Goal: Task Accomplishment & Management: Complete application form

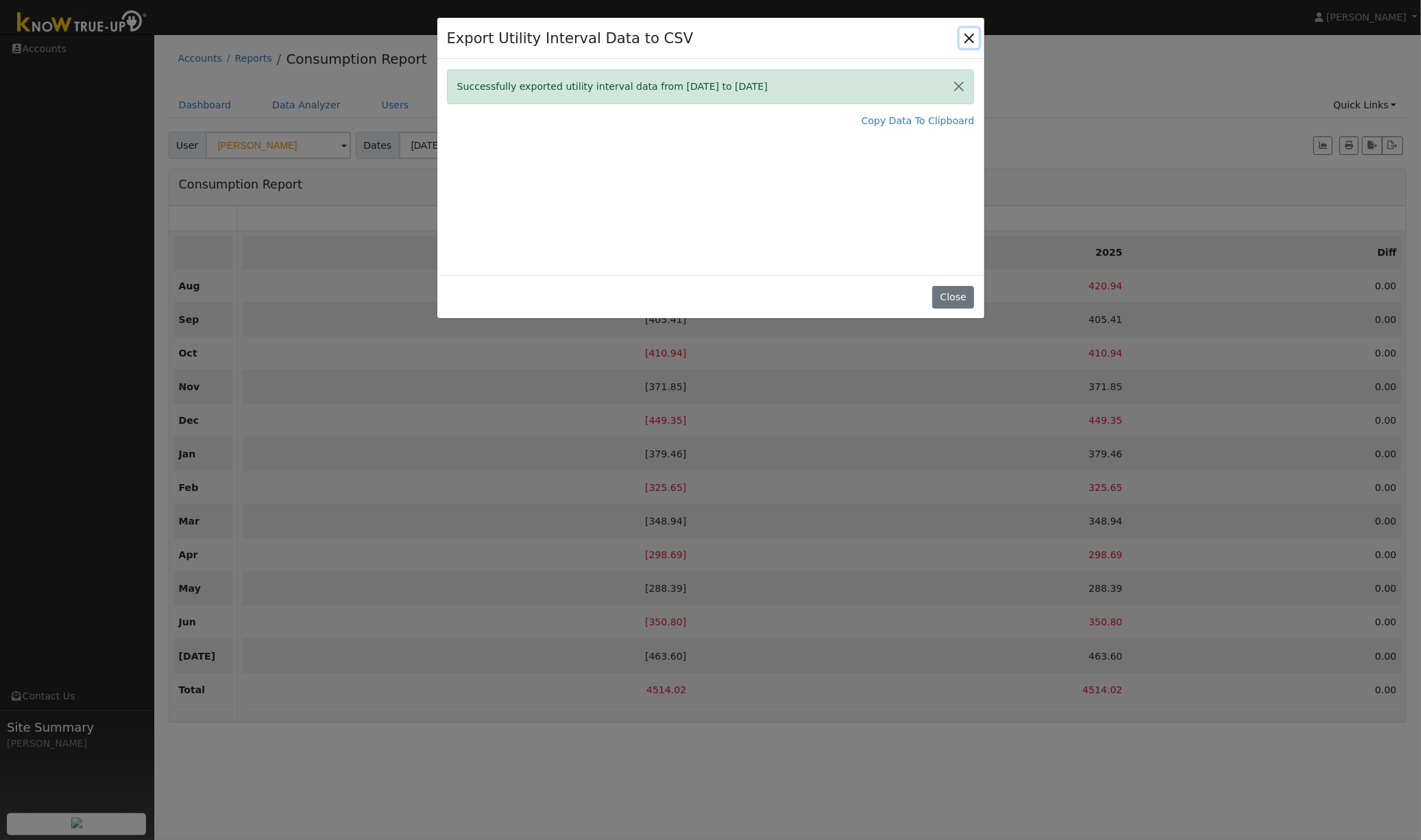
click at [968, 42] on button "Close" at bounding box center [969, 38] width 19 height 19
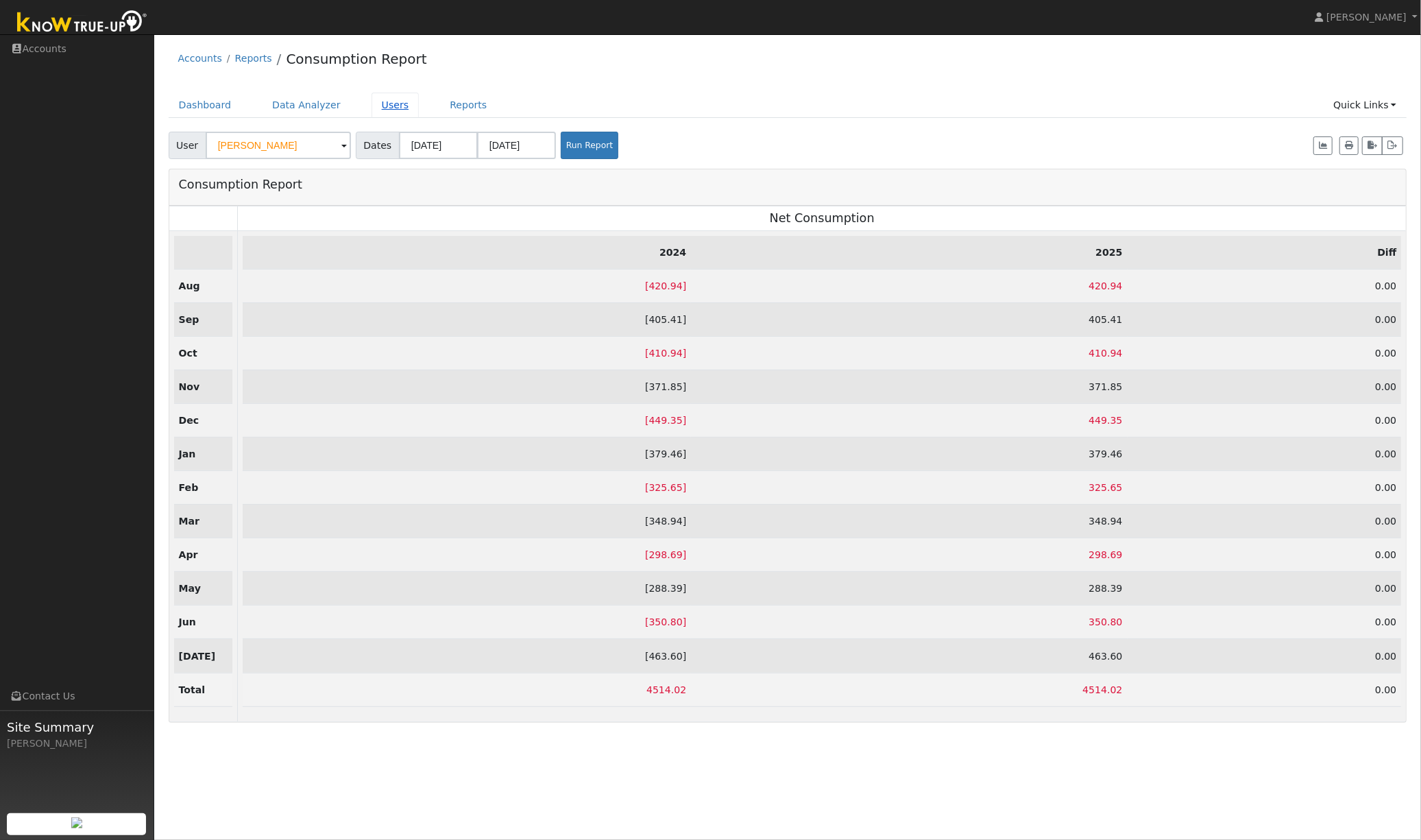
click at [388, 111] on link "Users" at bounding box center [395, 105] width 48 height 26
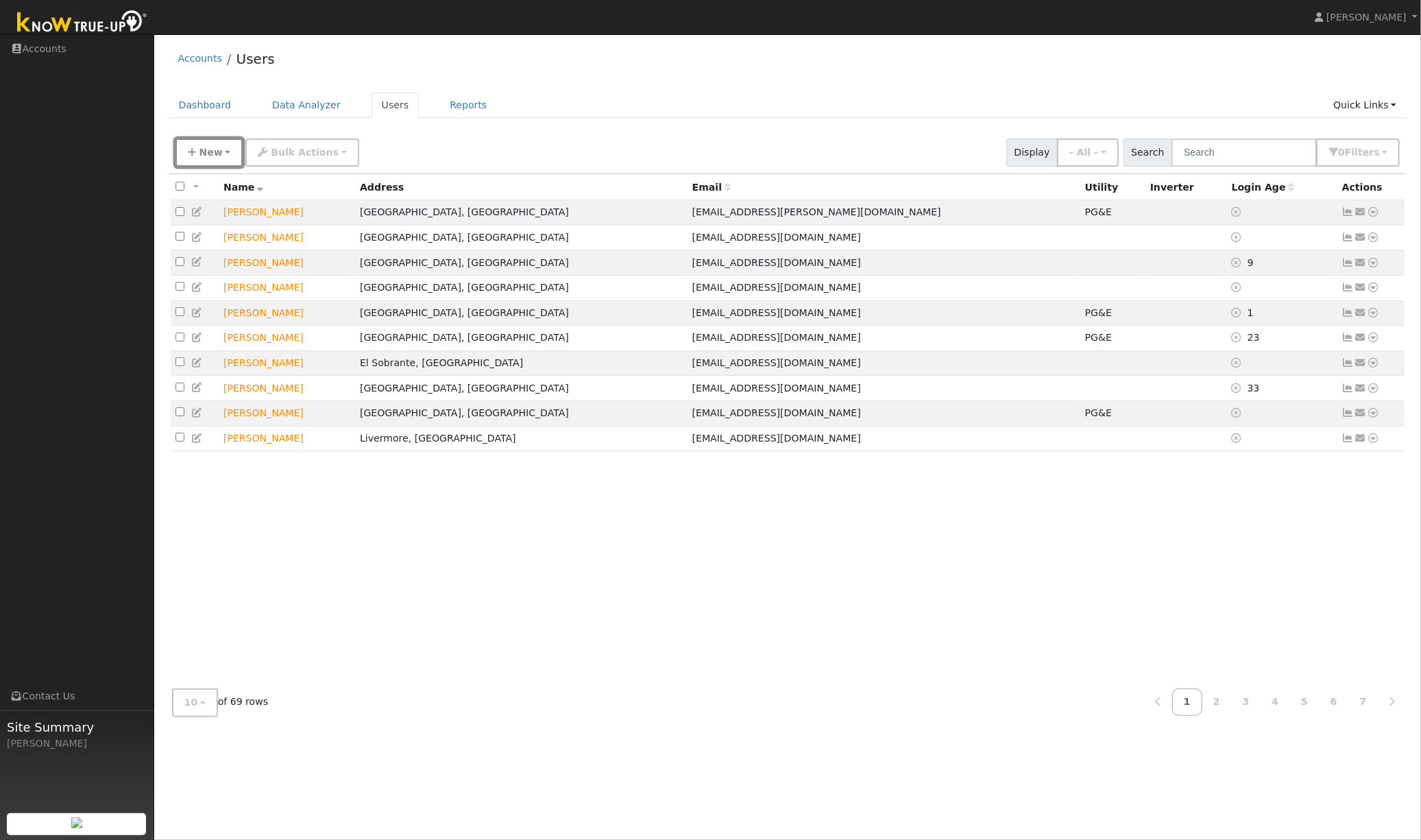
click at [199, 151] on span "New" at bounding box center [210, 152] width 23 height 11
click at [210, 179] on link "Quick Add" at bounding box center [233, 182] width 114 height 19
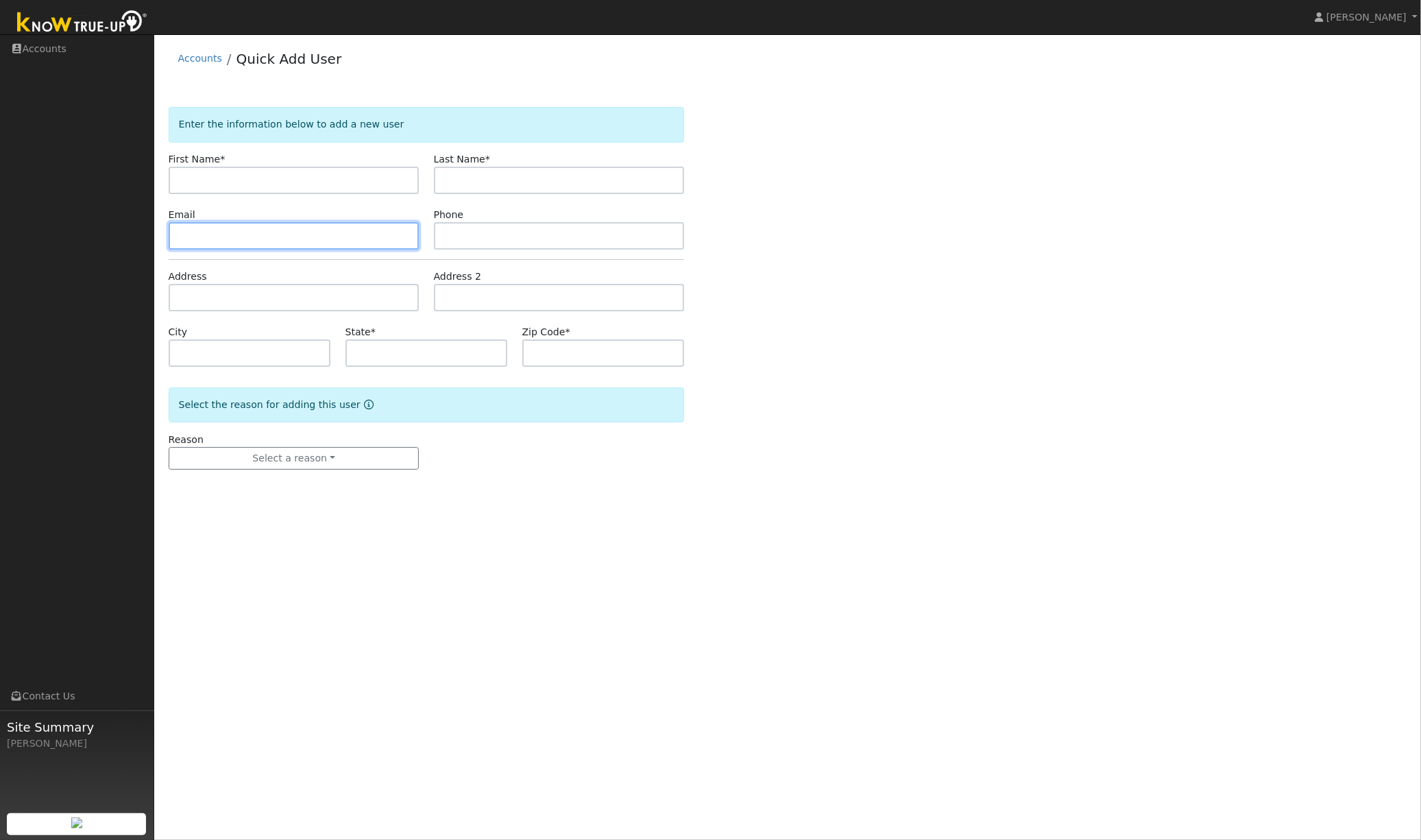
click at [212, 230] on input "text" at bounding box center [294, 235] width 251 height 27
paste input "[EMAIL_ADDRESS][DOMAIN_NAME]"
type input "[EMAIL_ADDRESS][DOMAIN_NAME]"
click at [279, 183] on input "text" at bounding box center [294, 179] width 251 height 27
paste input "Mandy Yu"
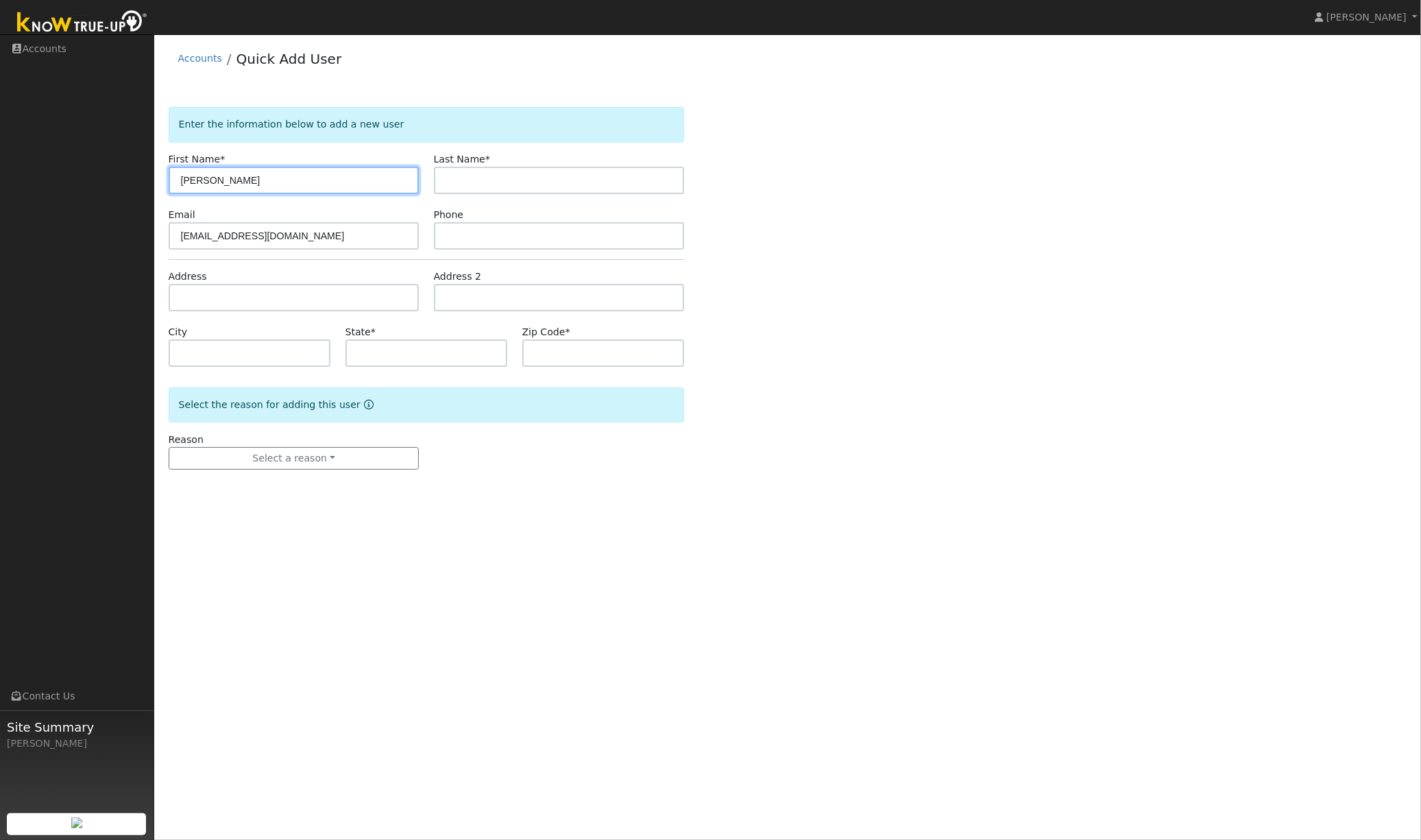
type input "Mandy Yu"
click at [471, 185] on input "text" at bounding box center [560, 179] width 251 height 27
paste input "Mandy Yu"
click at [477, 185] on input "Mandy Yu" at bounding box center [560, 179] width 251 height 27
type input "Yu"
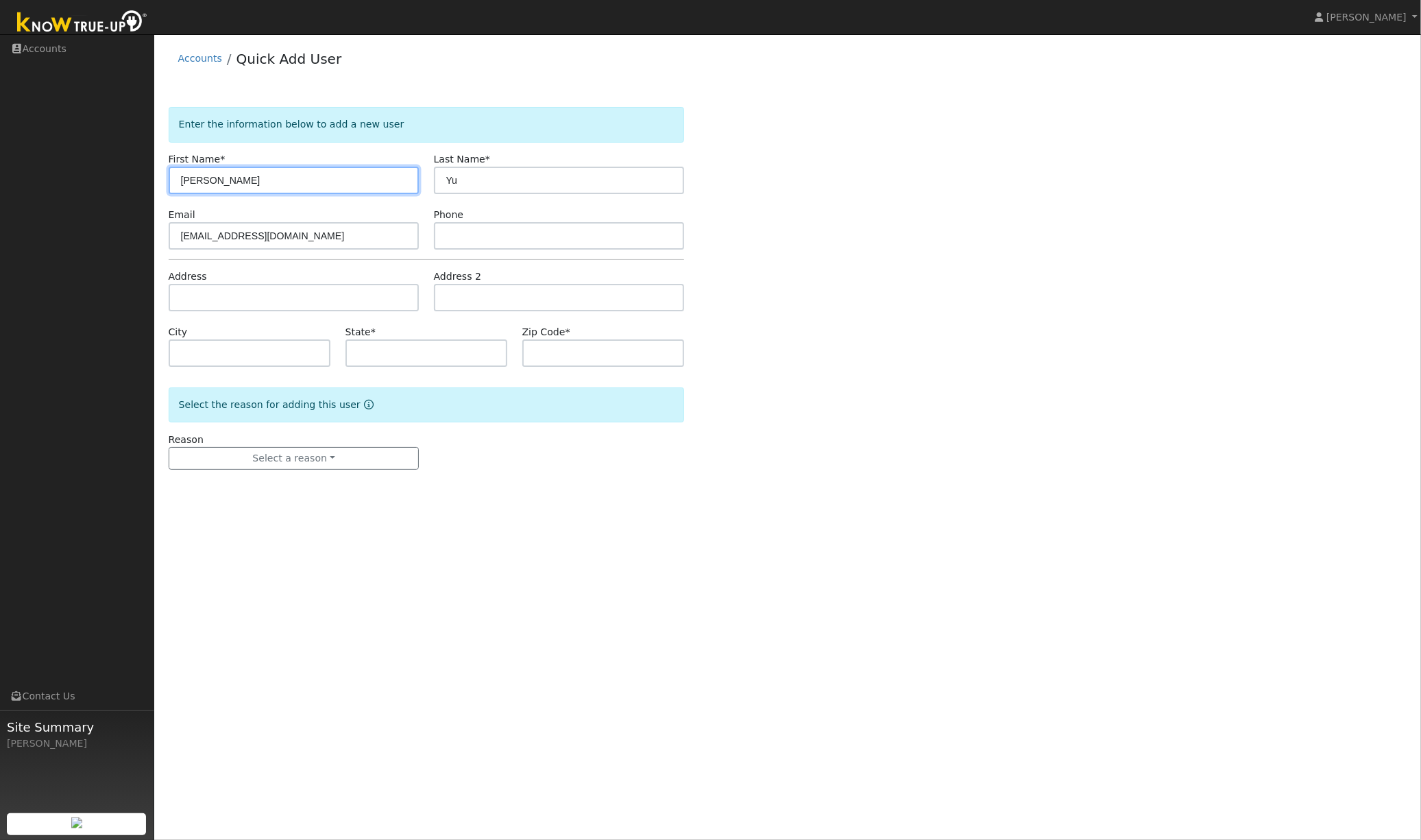
click at [362, 181] on input "Mandy Yu" at bounding box center [294, 179] width 251 height 27
type input "Mandy"
click at [493, 233] on input "text" at bounding box center [560, 235] width 251 height 27
paste input "4152602225"
type input "4152602225"
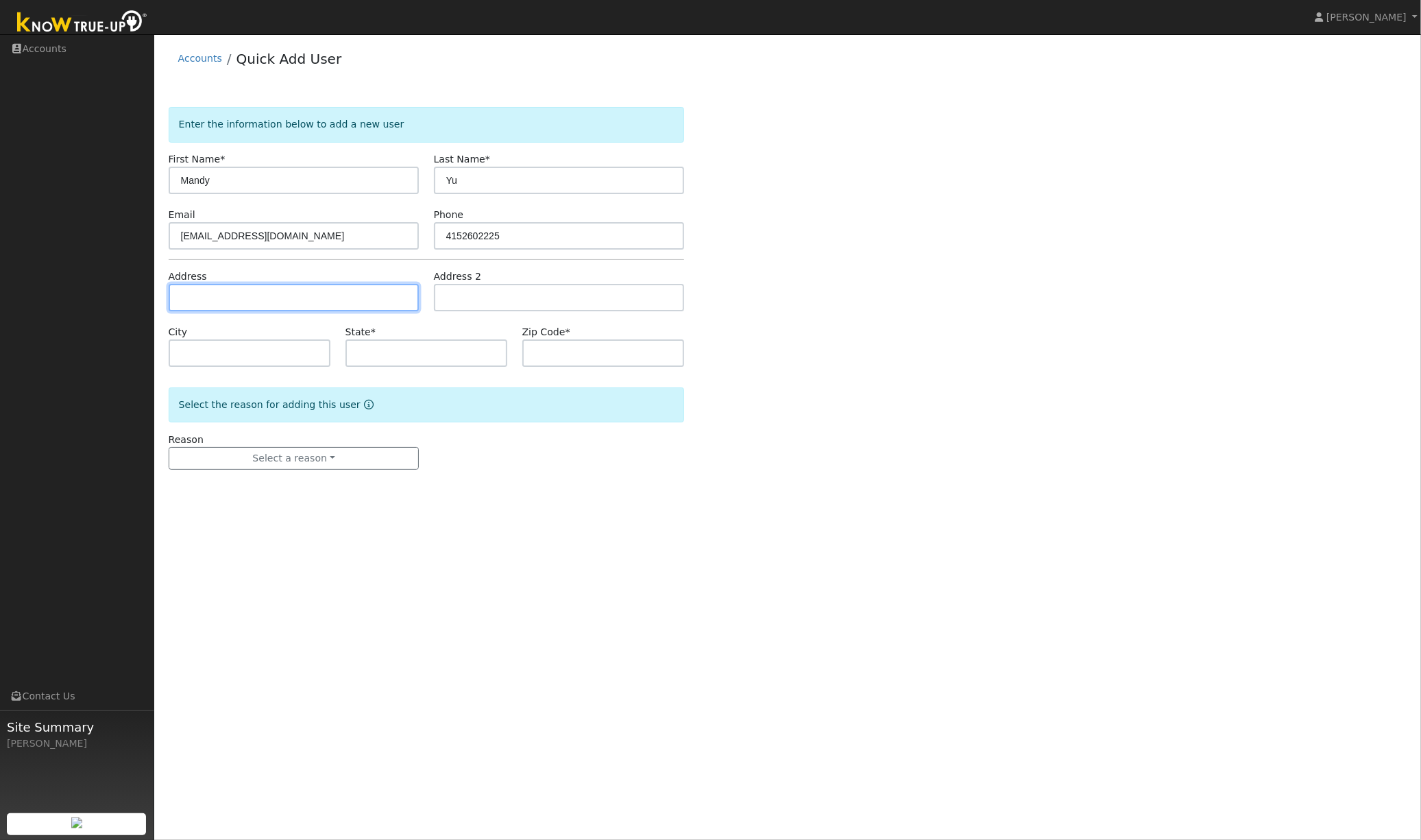
click at [227, 298] on input "text" at bounding box center [294, 297] width 251 height 27
paste input "2779 rose bud ct, Union City 94587"
type input "2779 Rose Bud Court"
type input "Union City"
type input "CA"
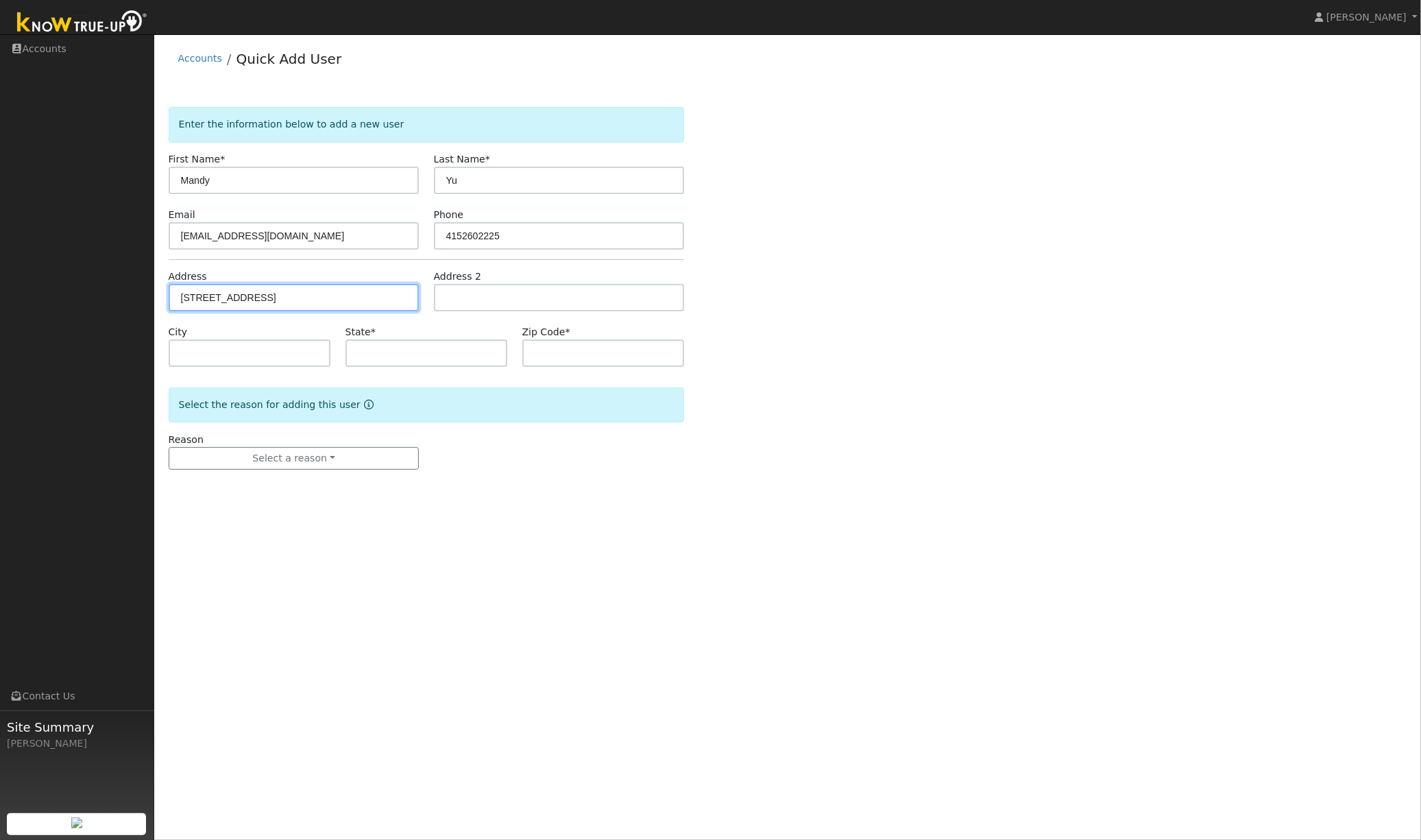
type input "94587"
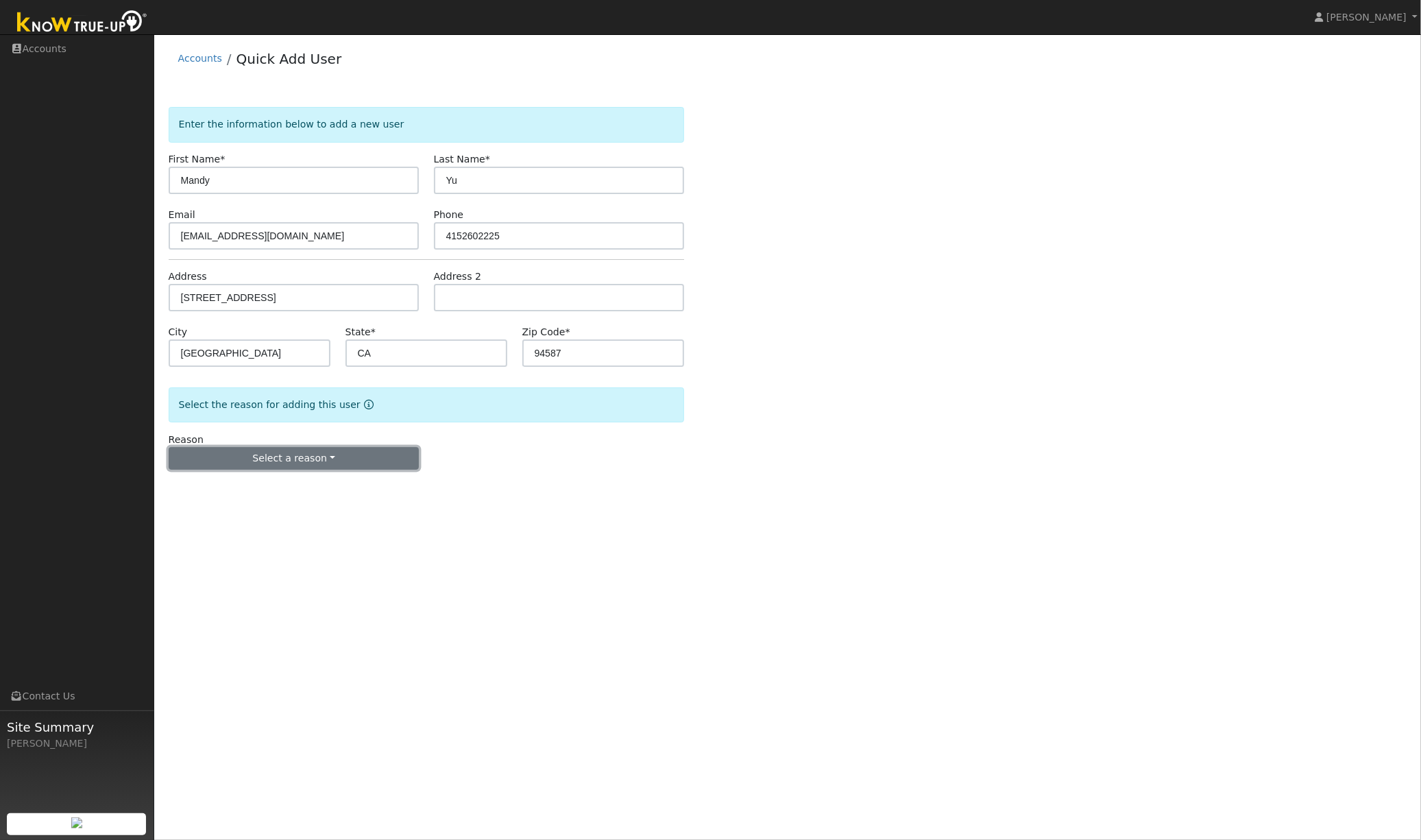
click at [306, 463] on button "Select a reason" at bounding box center [294, 458] width 251 height 23
click at [234, 489] on link "New lead" at bounding box center [244, 487] width 151 height 19
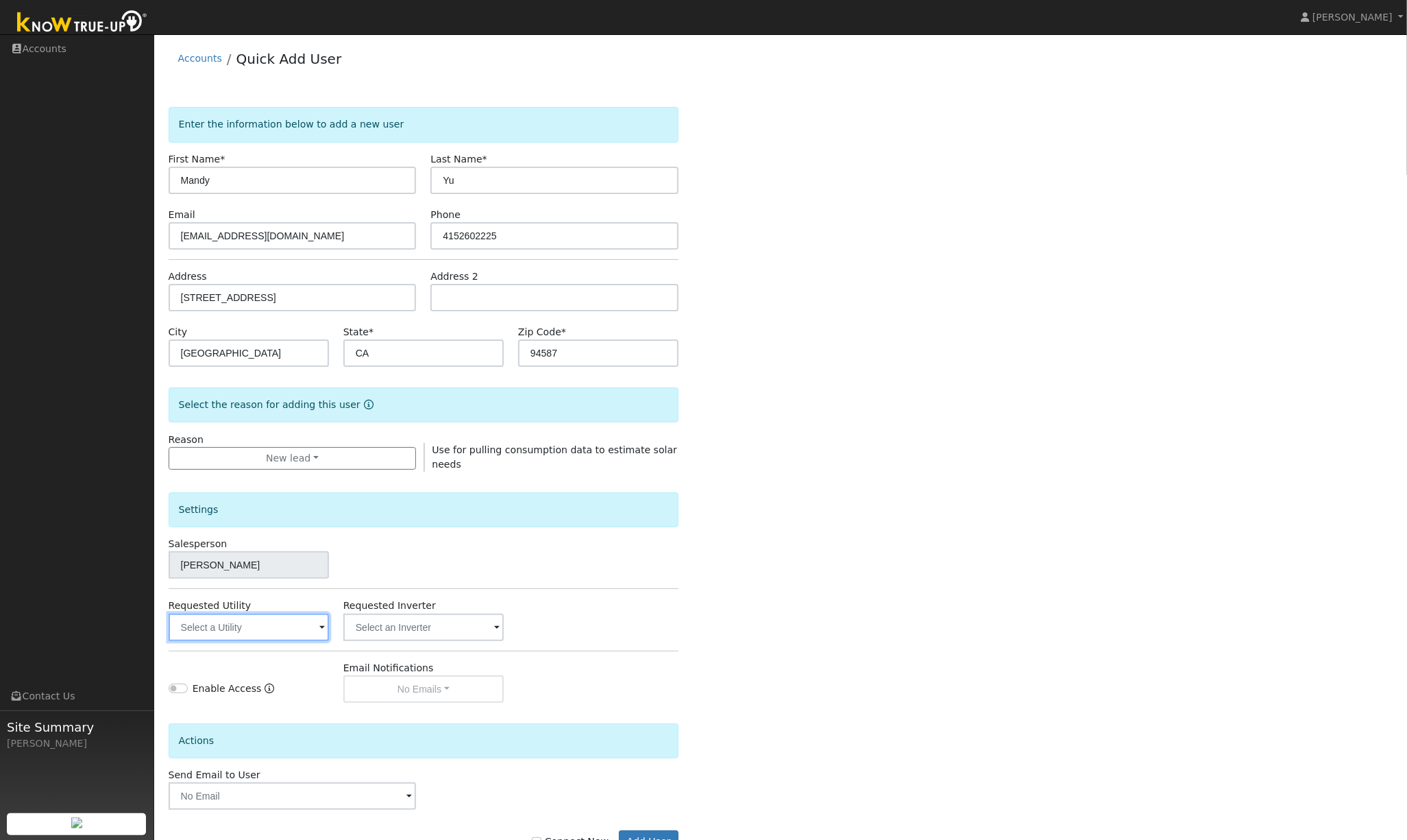
click at [242, 636] on input "text" at bounding box center [249, 627] width 160 height 27
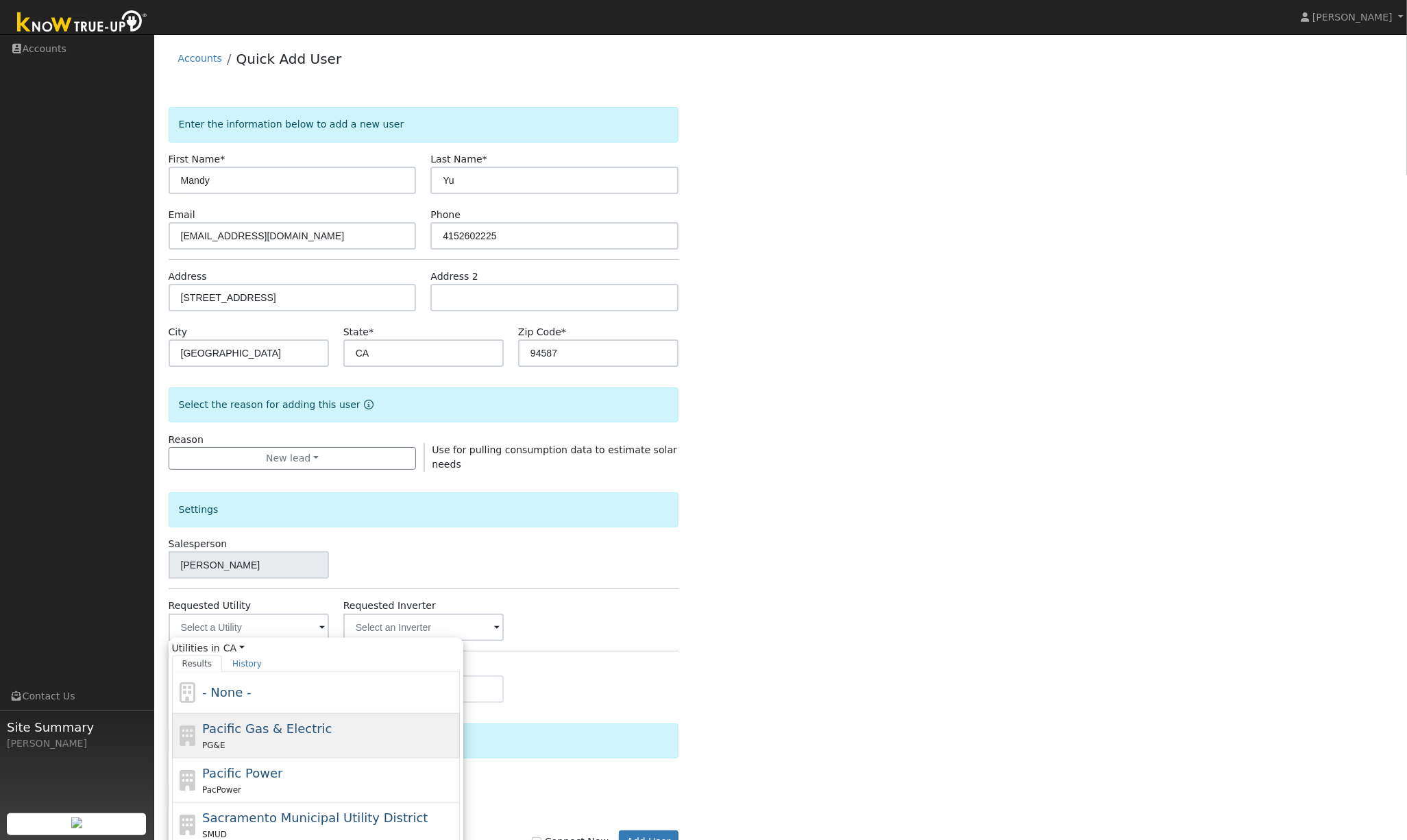
click at [286, 742] on div "PG&E" at bounding box center [330, 745] width 255 height 14
type input "Pacific Gas & Electric"
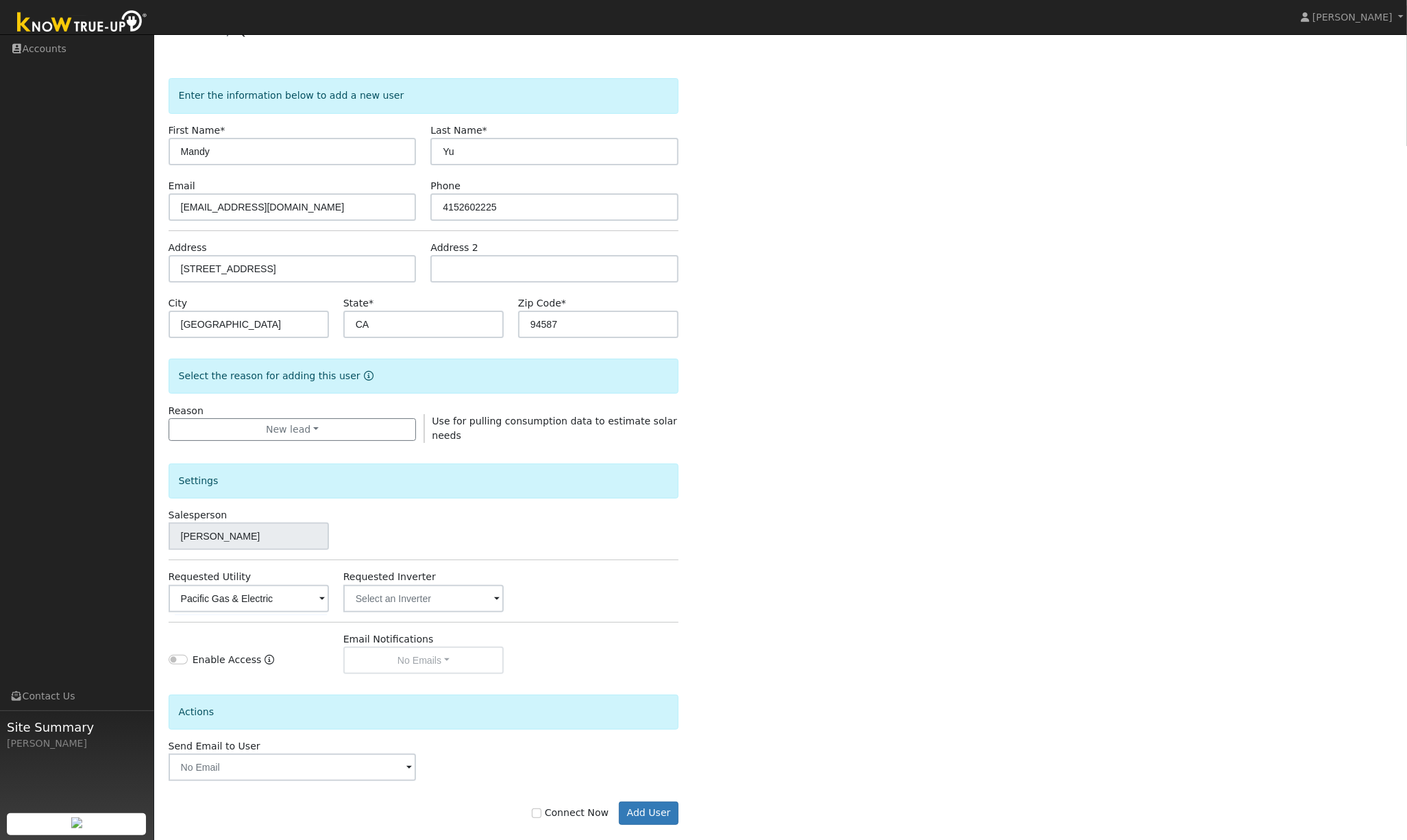
scroll to position [50, 0]
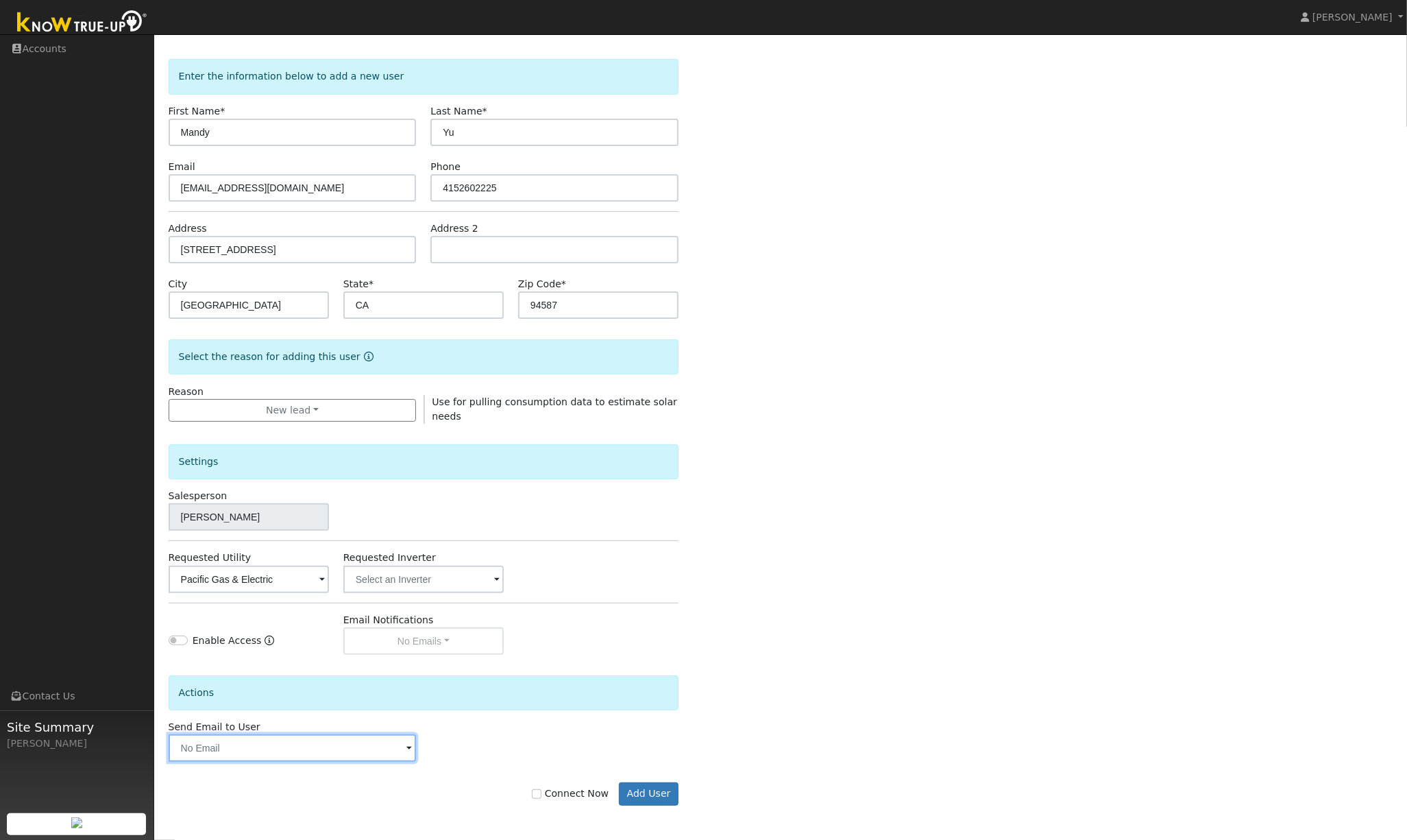
click at [364, 751] on input "text" at bounding box center [293, 747] width 249 height 27
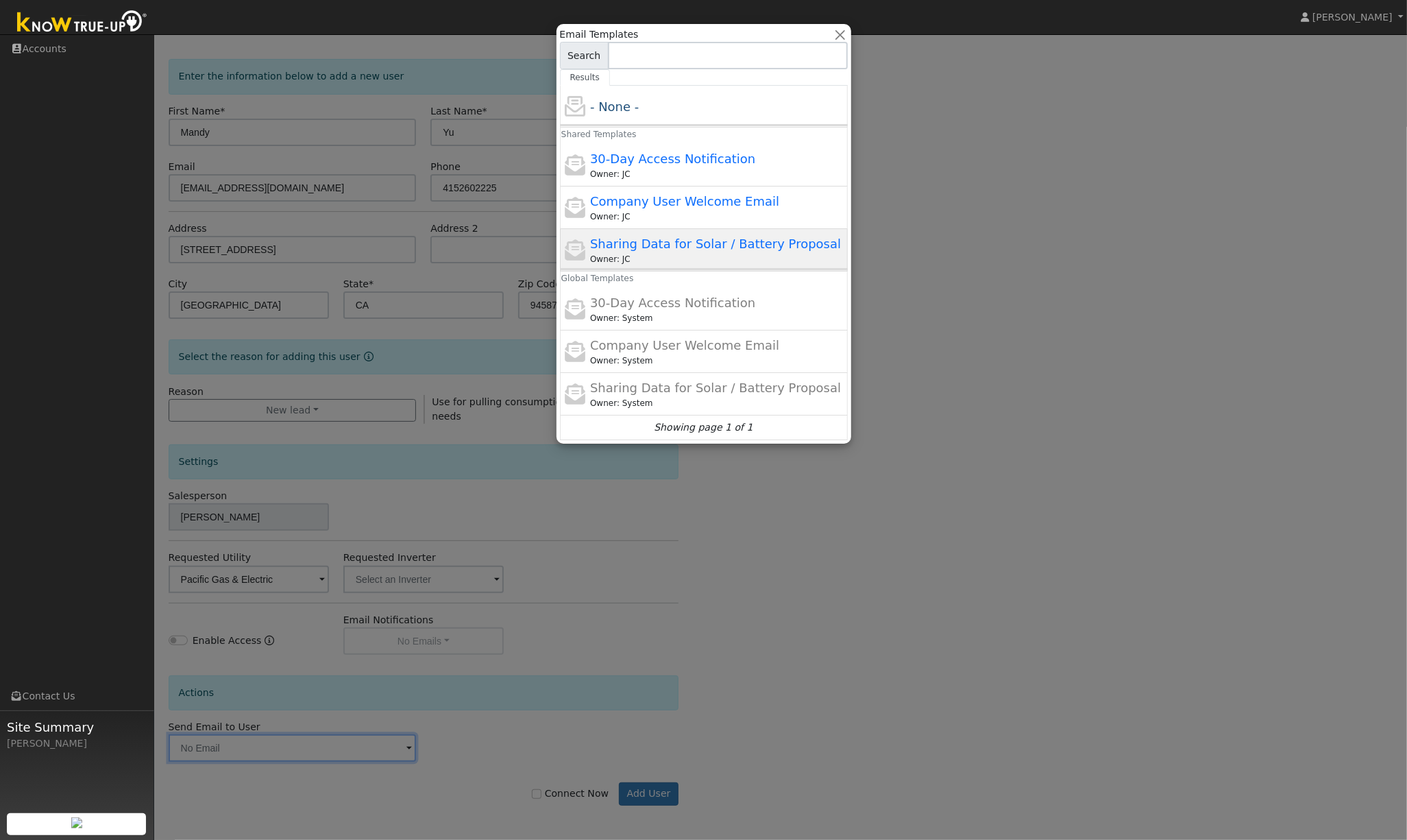
click at [669, 240] on span "Sharing Data for Solar / Battery Proposal" at bounding box center [715, 243] width 251 height 14
type input "Sharing Data for Solar / Battery Proposal"
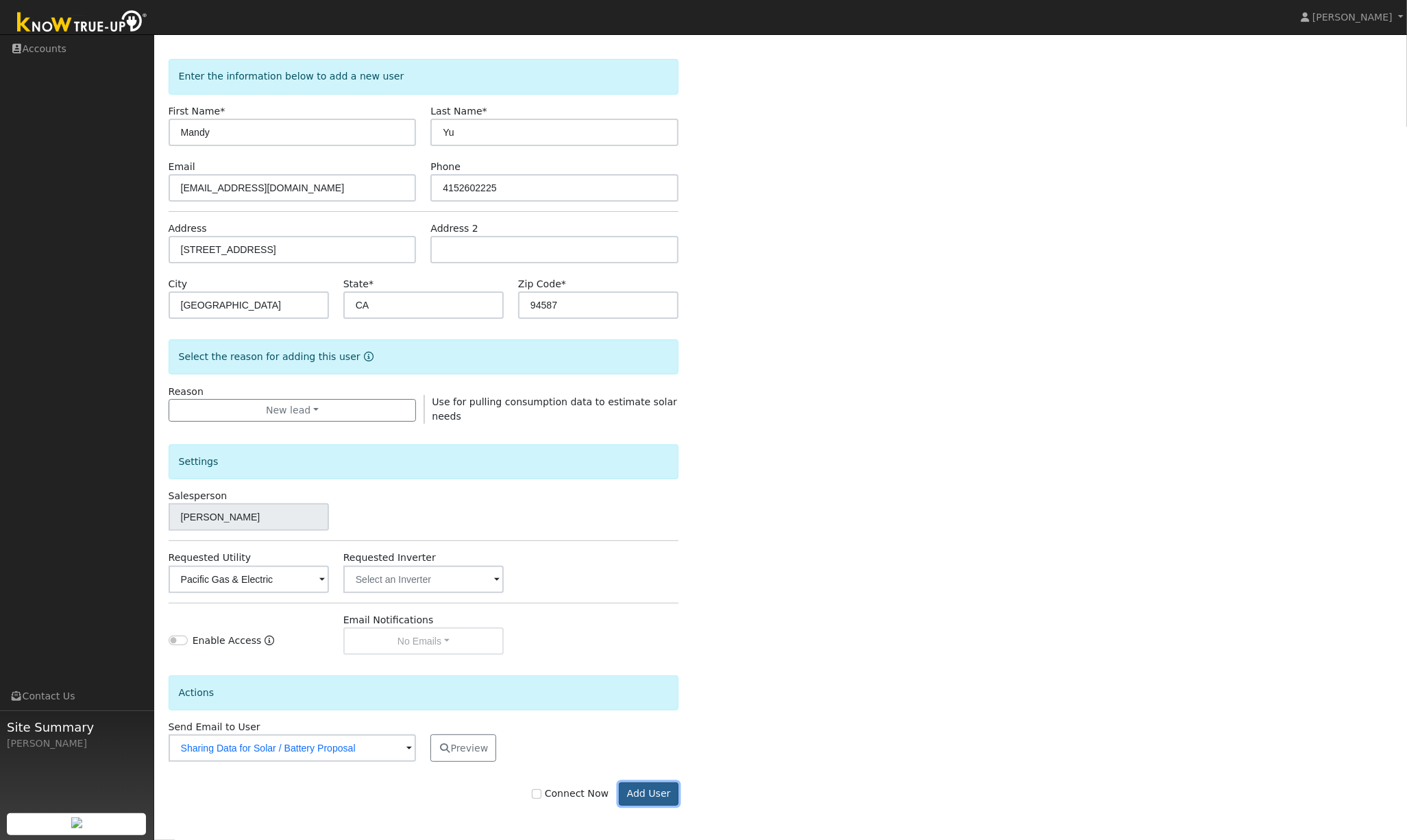
click at [663, 796] on button "Add User" at bounding box center [648, 794] width 59 height 23
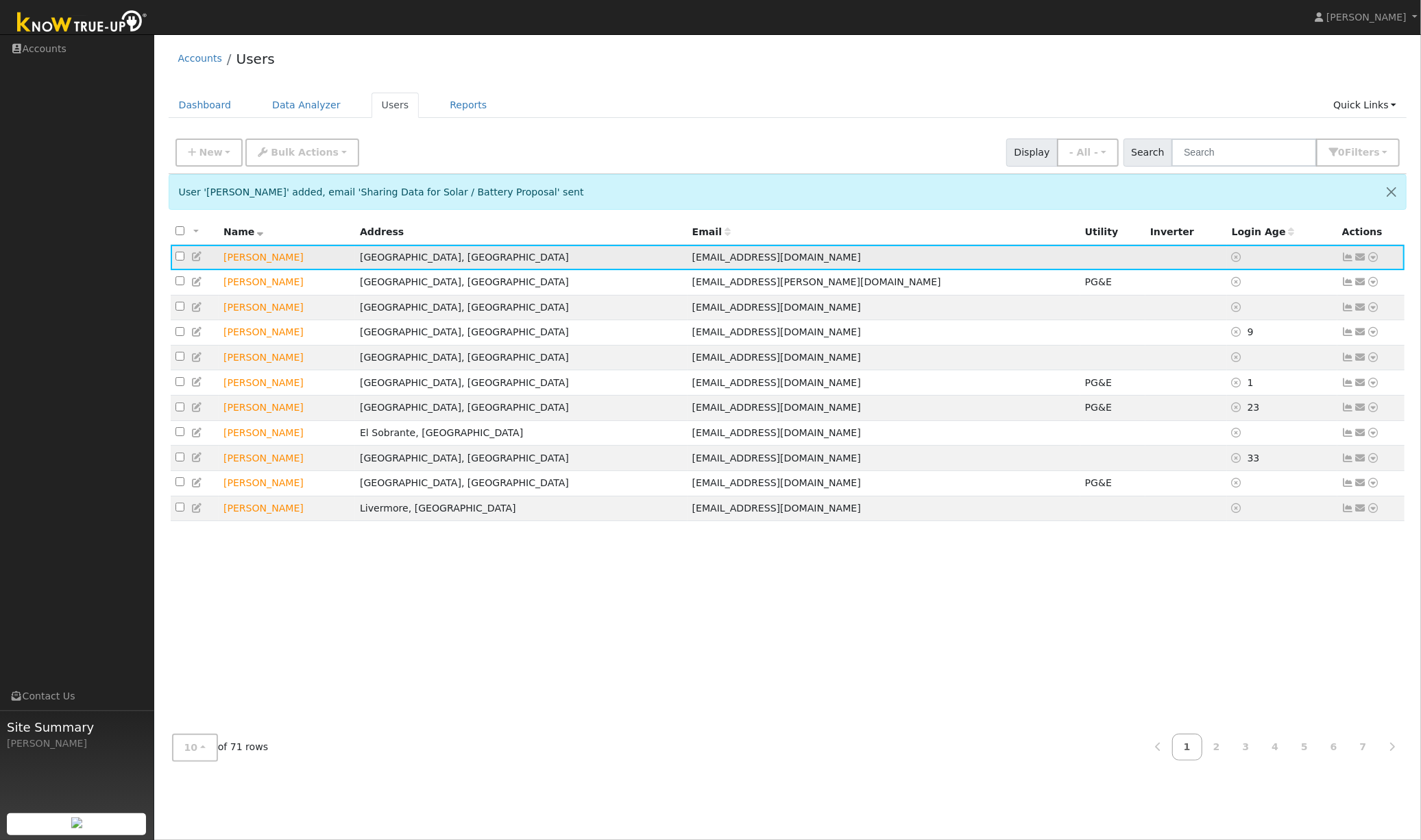
click at [256, 257] on td "Mandy Yu" at bounding box center [286, 257] width 136 height 26
click at [196, 257] on icon at bounding box center [197, 256] width 12 height 10
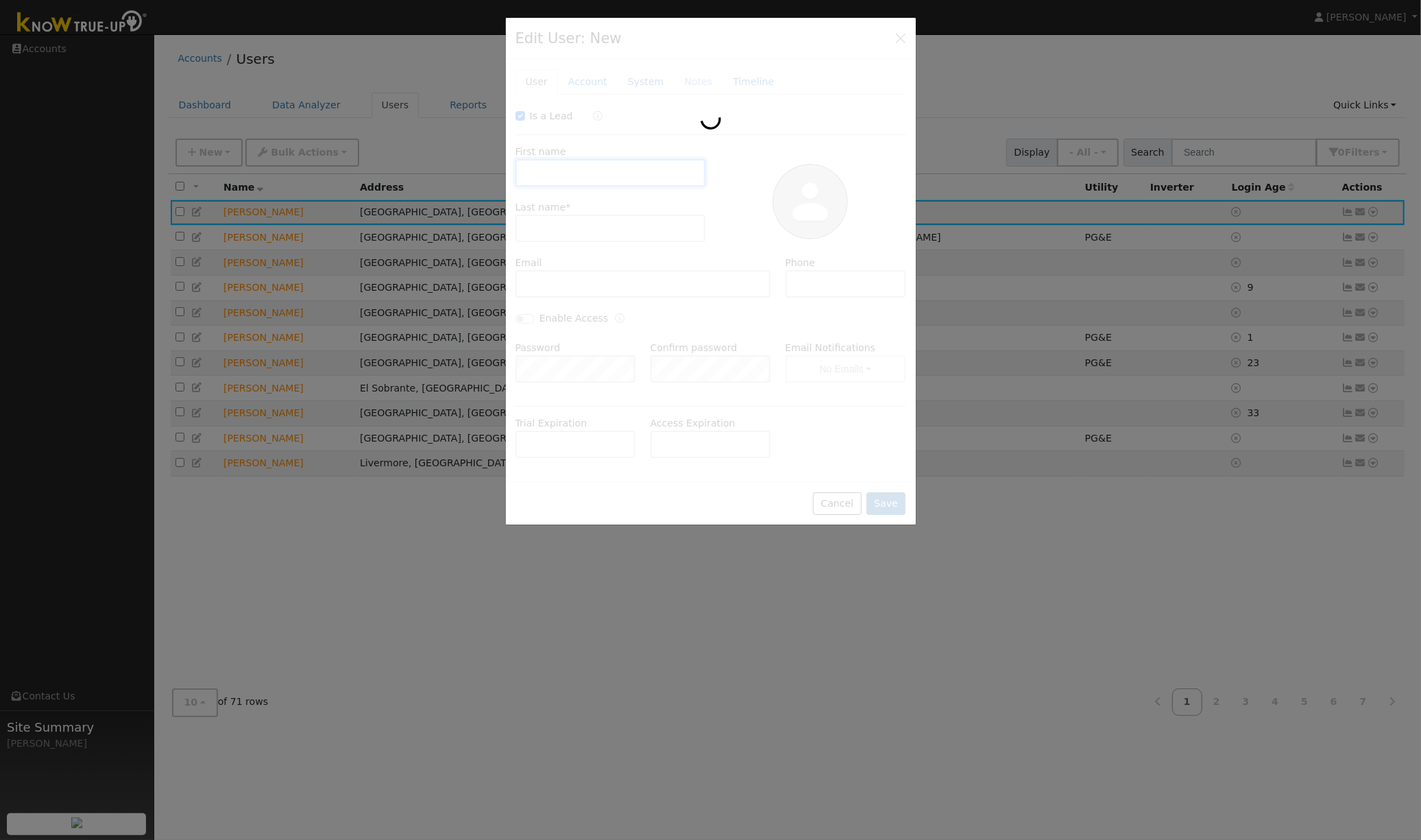
checkbox input "true"
type input "Mandy"
type input "Yu"
type input "mandyyuada@gmail.com"
type input "4152602225"
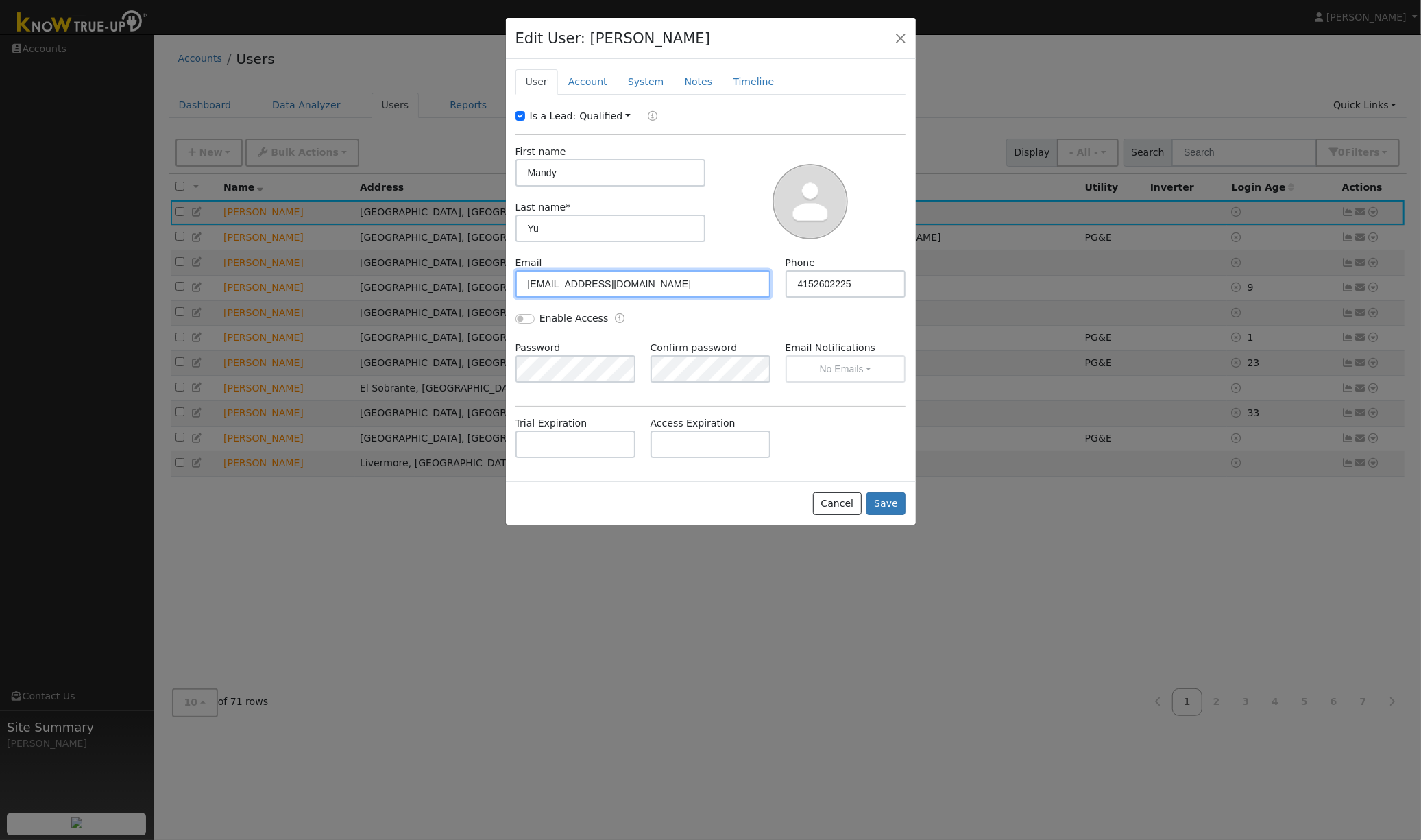
click at [643, 288] on input "mandyyuada@gmail.com" at bounding box center [643, 283] width 256 height 27
paste input "88"
type input "mandyyu88@gmail.com"
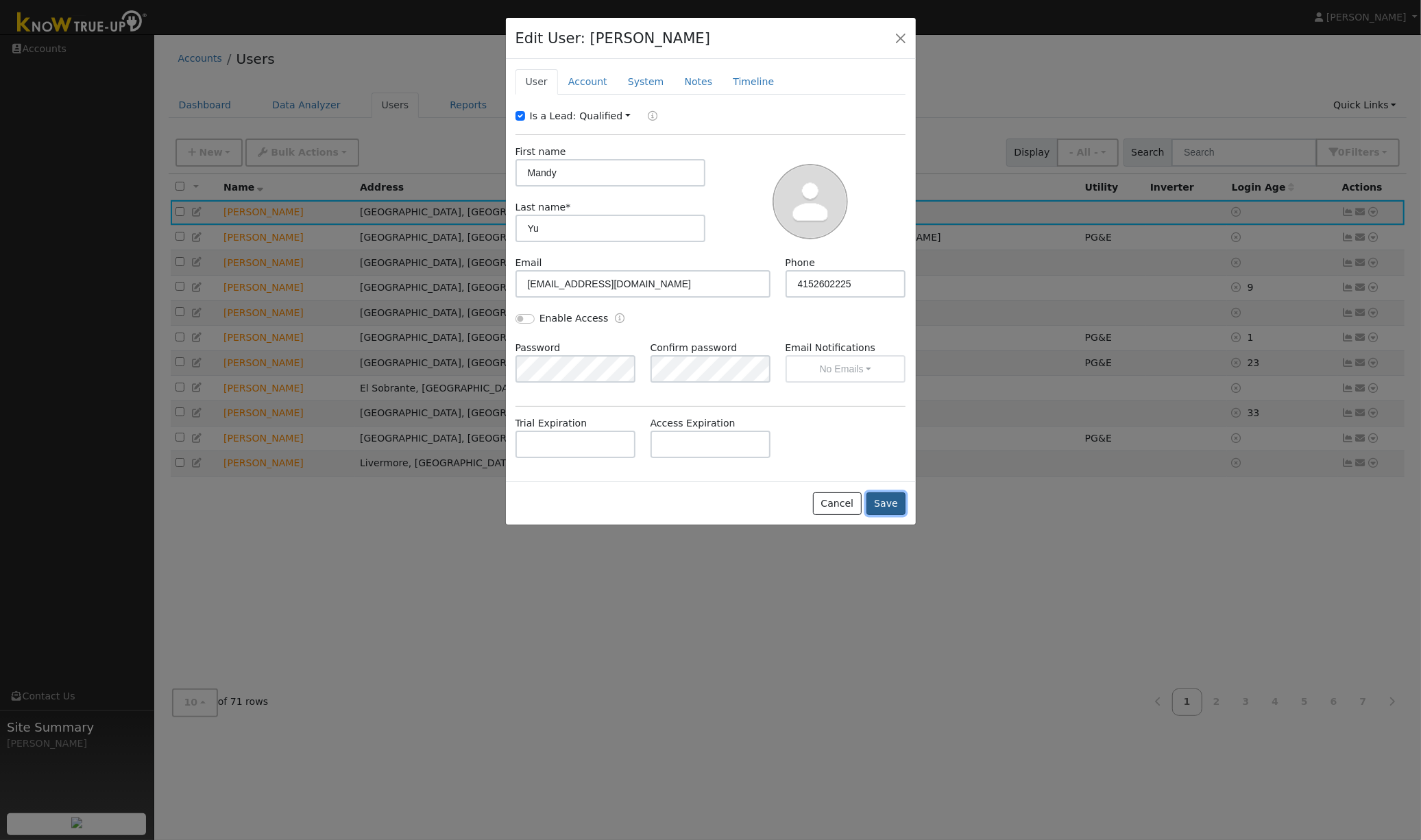
click at [887, 508] on button "Save" at bounding box center [886, 504] width 40 height 23
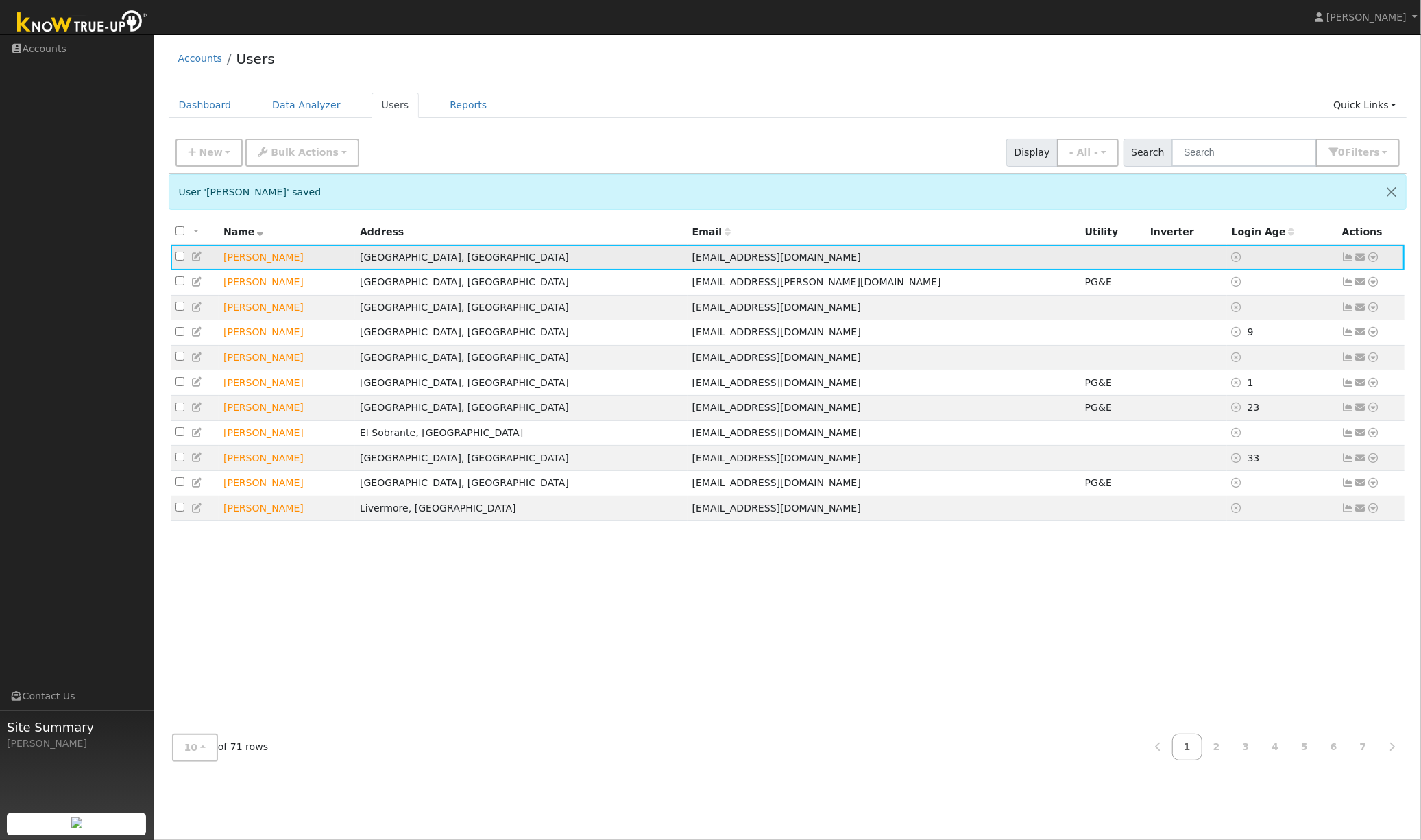
click at [1362, 257] on icon at bounding box center [1361, 256] width 12 height 10
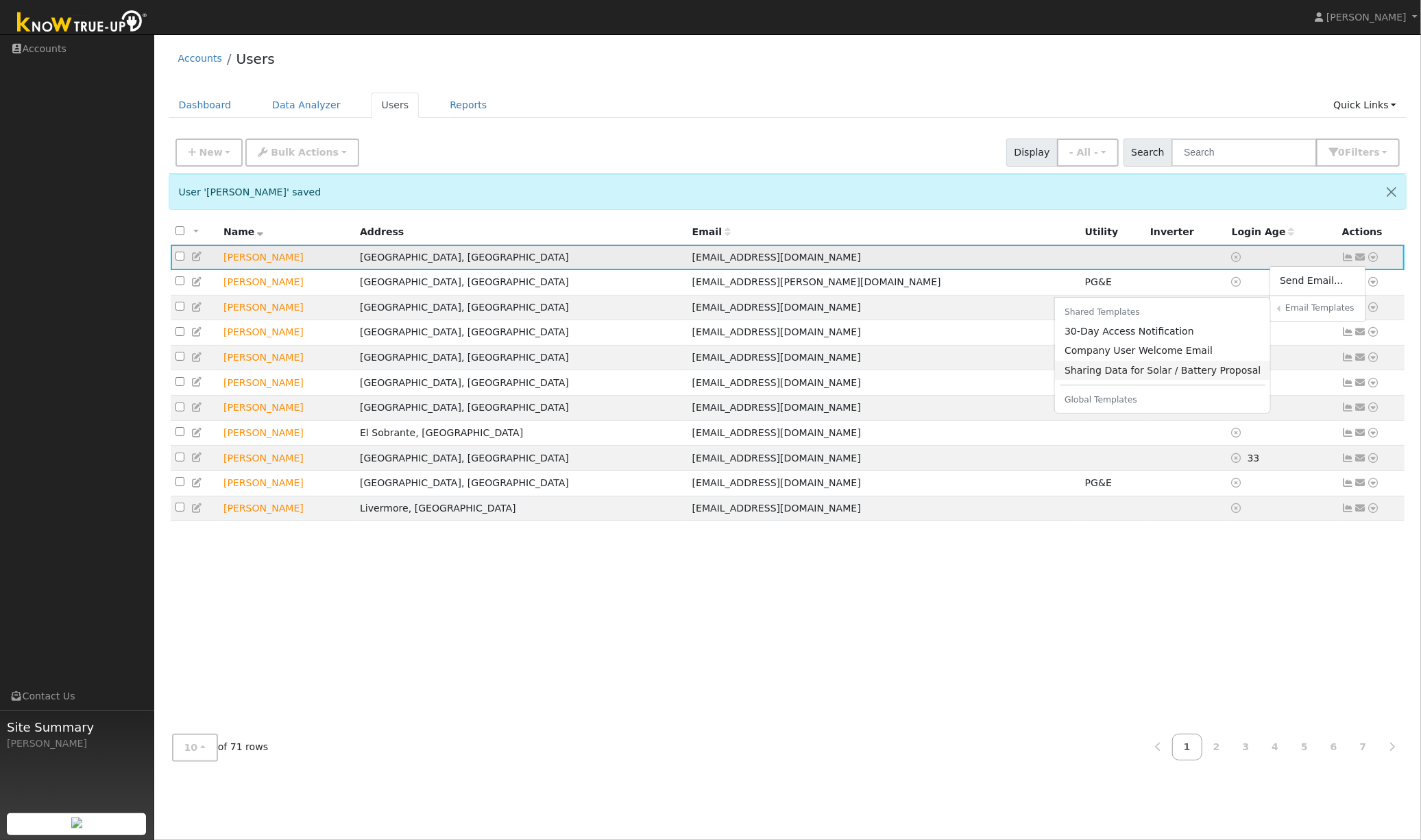
click at [1130, 369] on link "Sharing Data for Solar / Battery Proposal" at bounding box center [1163, 370] width 216 height 19
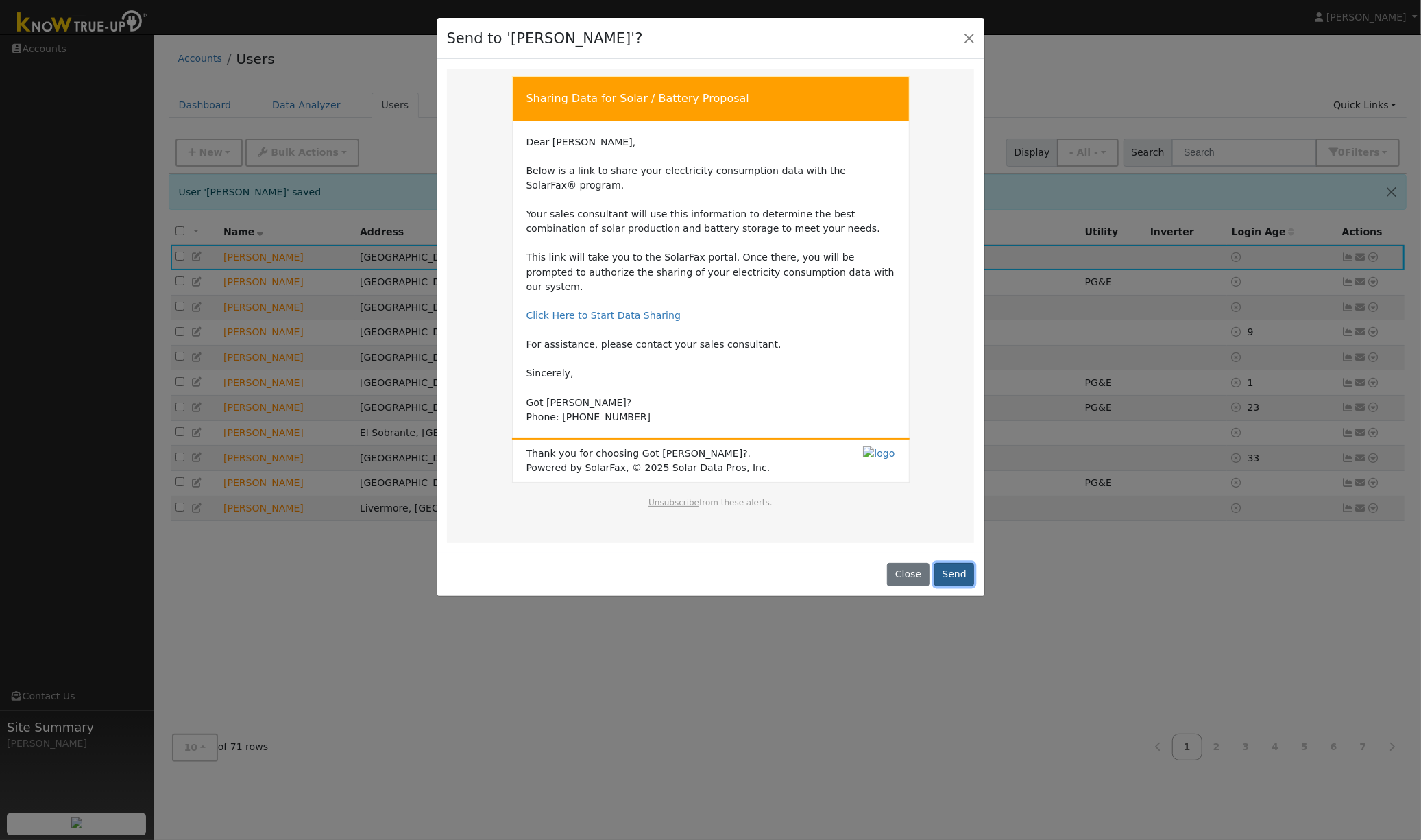
click at [954, 562] on button "Send" at bounding box center [955, 574] width 41 height 23
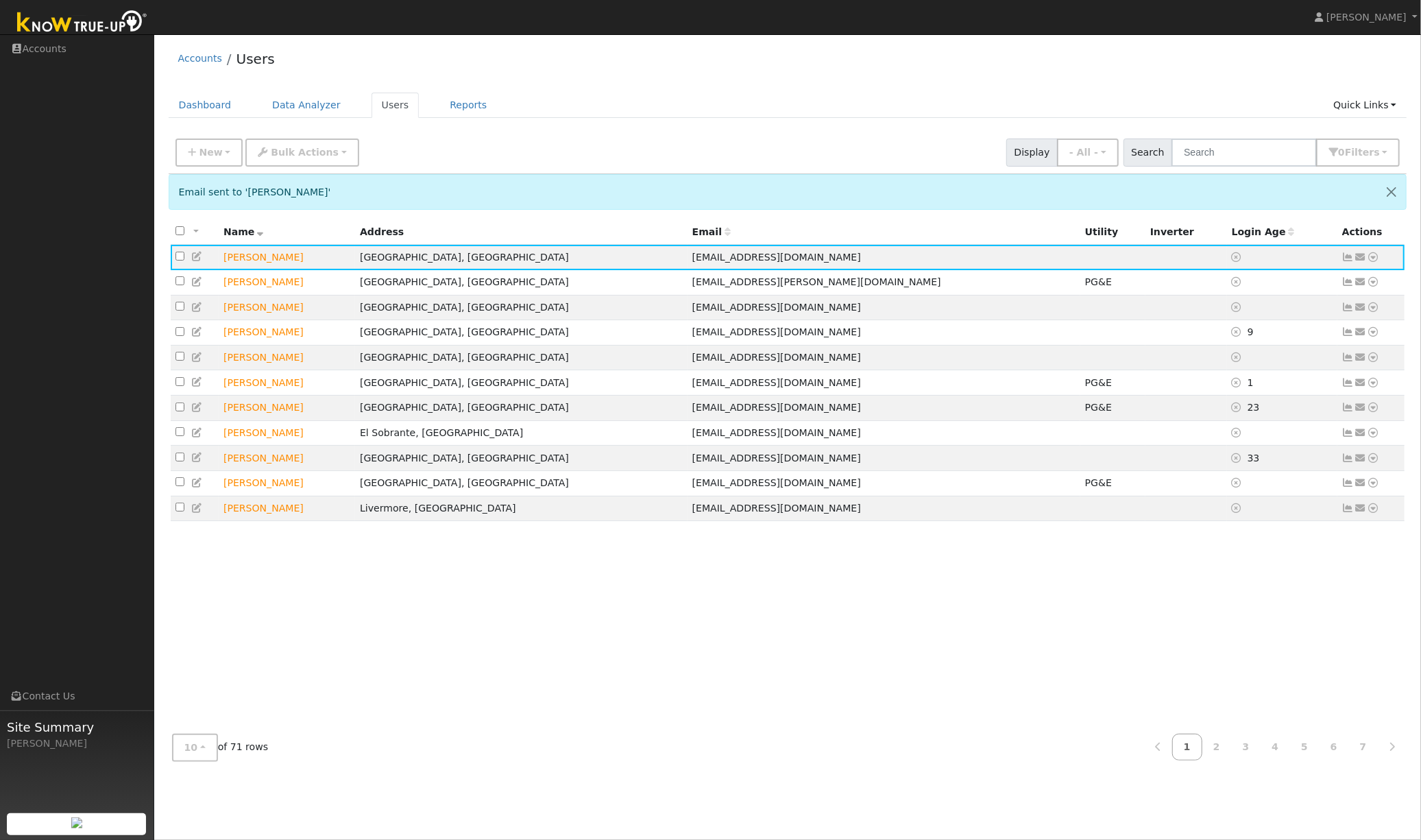
click at [634, 69] on div "Accounts Users" at bounding box center [788, 62] width 1239 height 42
